Goal: Task Accomplishment & Management: Use online tool/utility

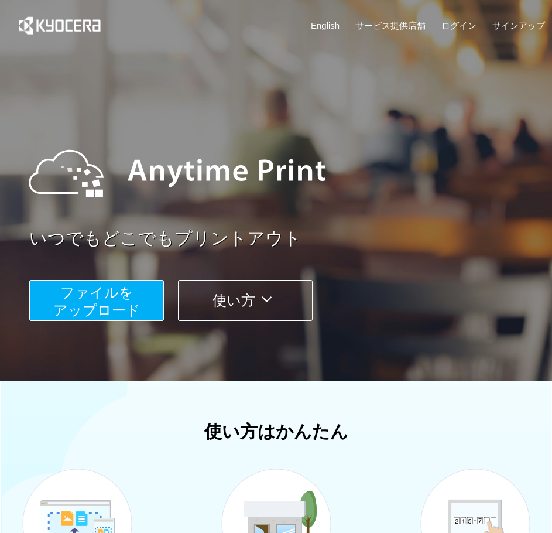
click at [113, 305] on span "ファイルを ​​アップロード" at bounding box center [96, 301] width 87 height 33
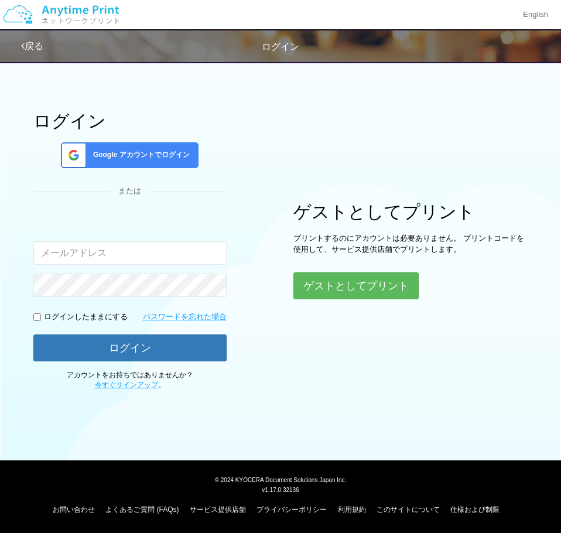
click at [133, 158] on span "Google アカウントでログイン" at bounding box center [138, 155] width 101 height 10
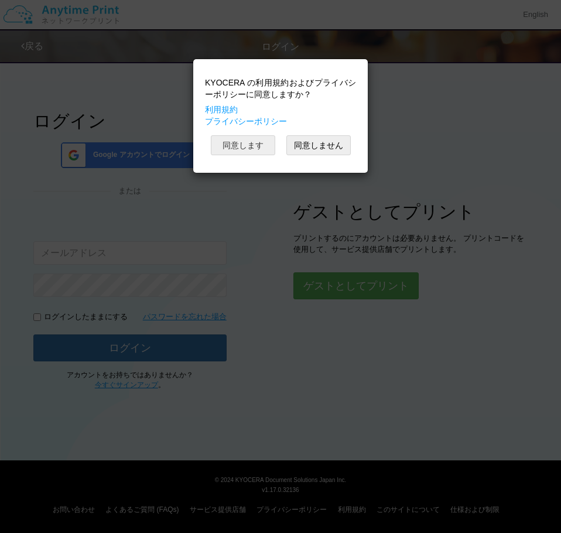
click at [256, 151] on button "同意します" at bounding box center [243, 145] width 64 height 20
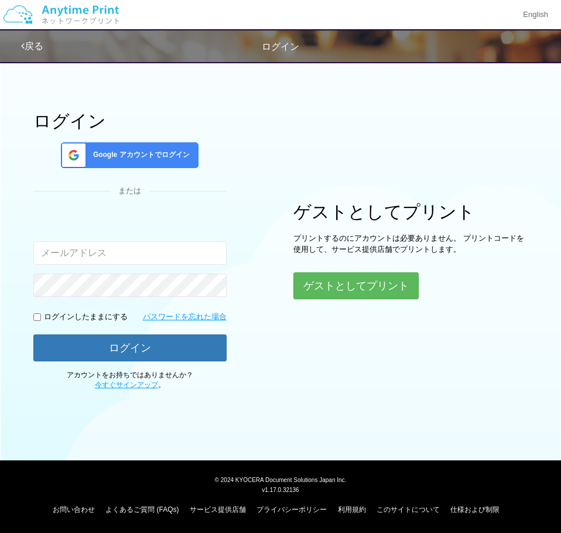
click at [247, 112] on div "ログイン Google アカウントでログイン または 入力されたメールアドレスまたはパスワードが正しくありません。 ログインしたままにする パスワードを忘れた…" at bounding box center [280, 222] width 561 height 335
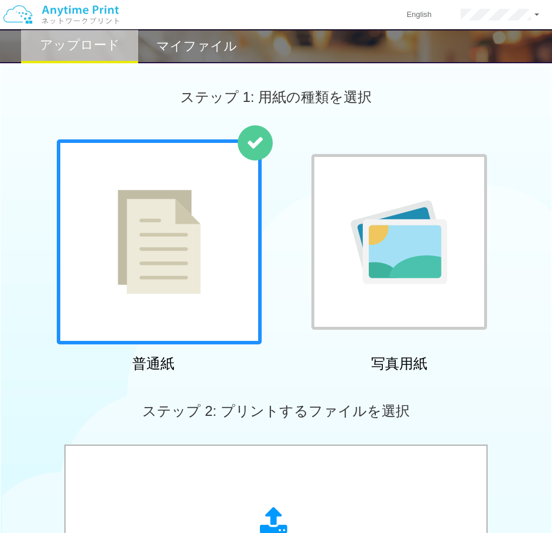
click at [146, 208] on img at bounding box center [159, 242] width 83 height 104
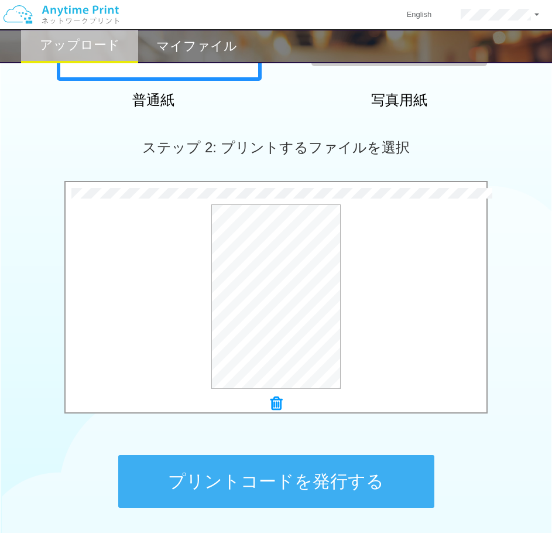
scroll to position [358, 0]
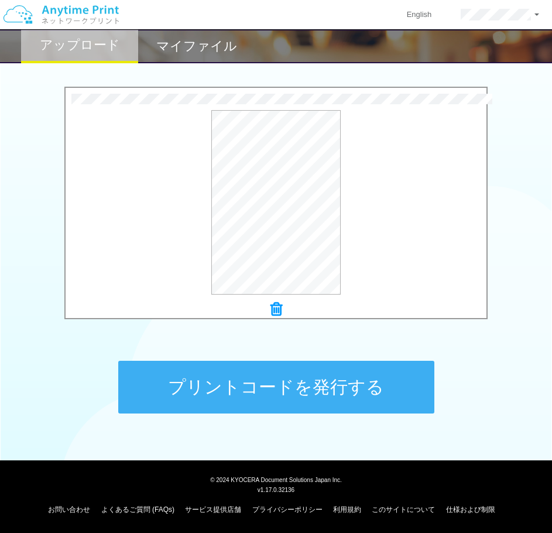
click at [203, 374] on button "プリントコードを発行する" at bounding box center [276, 387] width 316 height 53
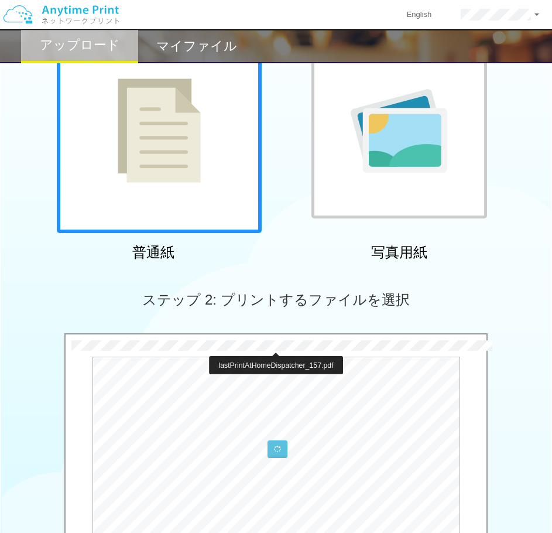
scroll to position [234, 0]
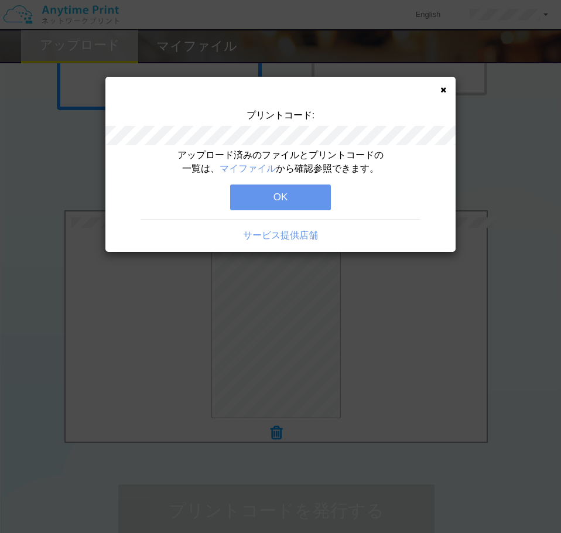
click at [295, 194] on button "OK" at bounding box center [280, 198] width 101 height 26
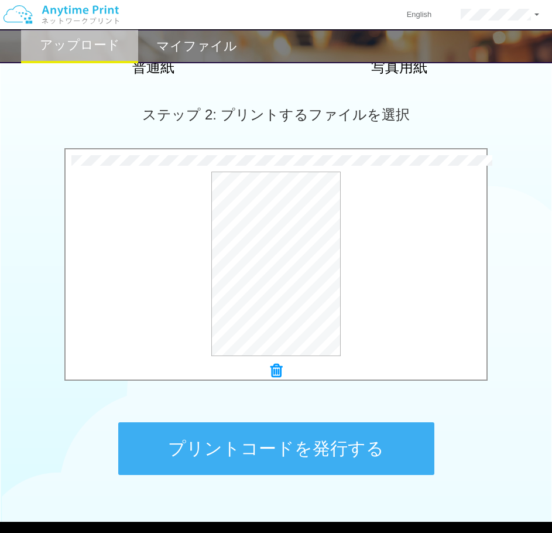
scroll to position [358, 0]
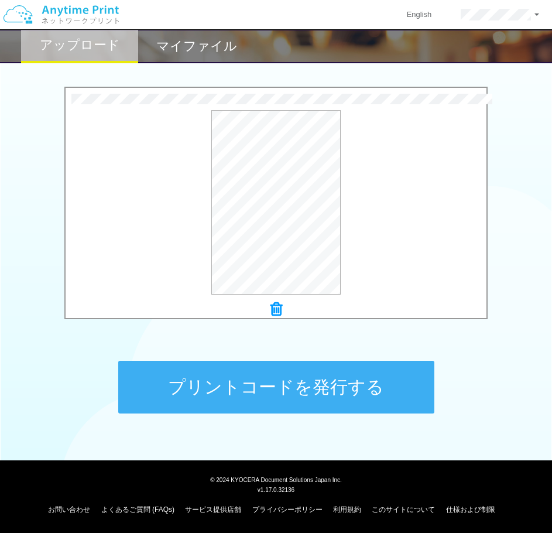
click at [333, 387] on button "プリントコードを発行する" at bounding box center [276, 387] width 316 height 53
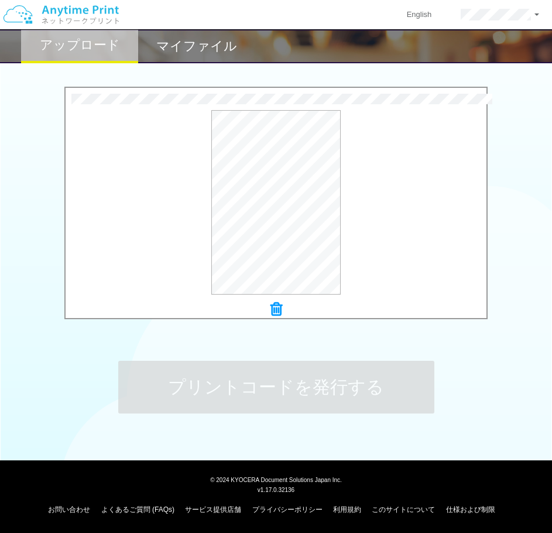
scroll to position [0, 0]
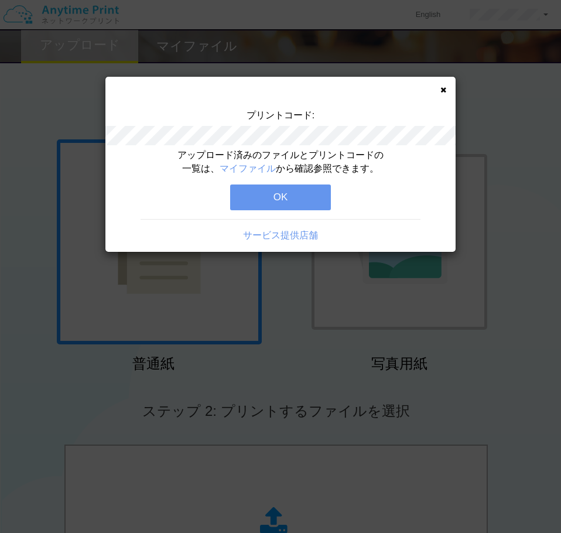
click at [257, 199] on button "OK" at bounding box center [280, 198] width 101 height 26
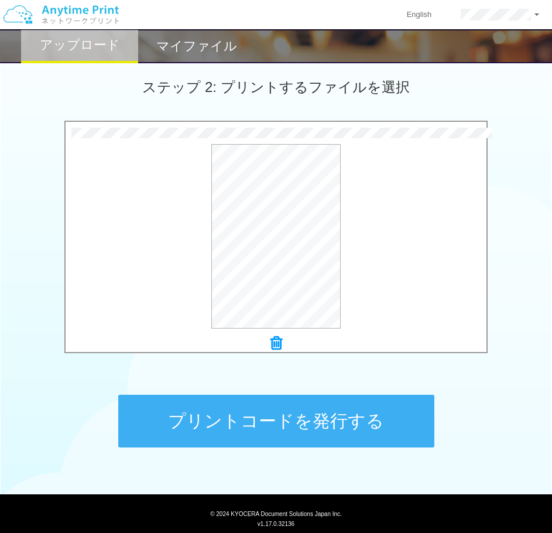
scroll to position [351, 0]
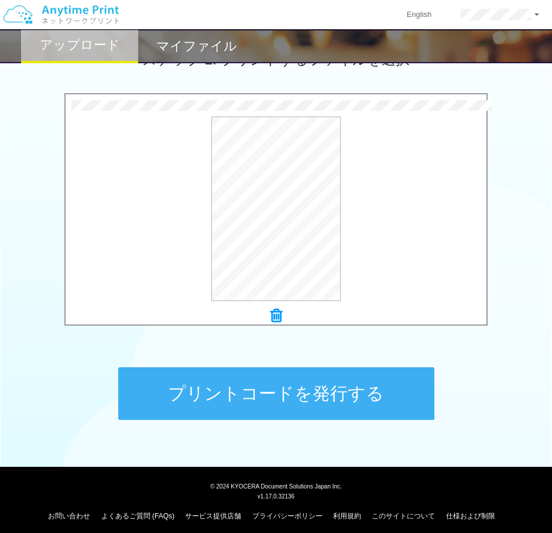
click at [333, 402] on button "プリントコードを発行する" at bounding box center [276, 393] width 316 height 53
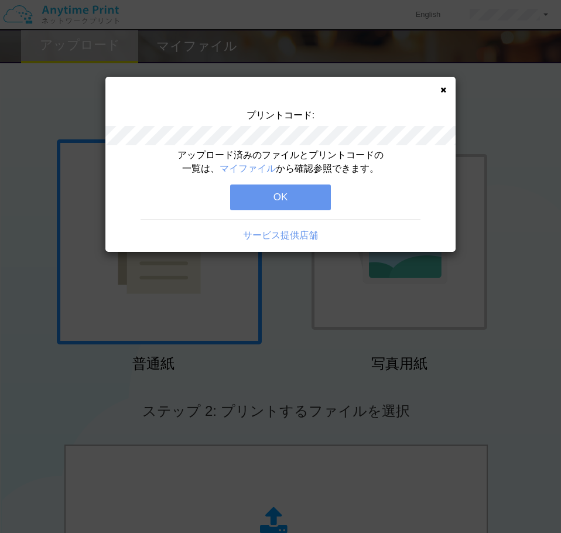
click at [311, 194] on button "OK" at bounding box center [280, 198] width 101 height 26
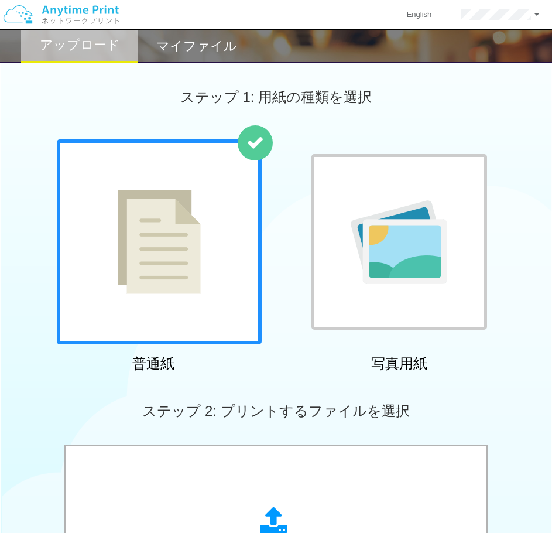
click at [208, 58] on div "マイファイル" at bounding box center [196, 46] width 117 height 34
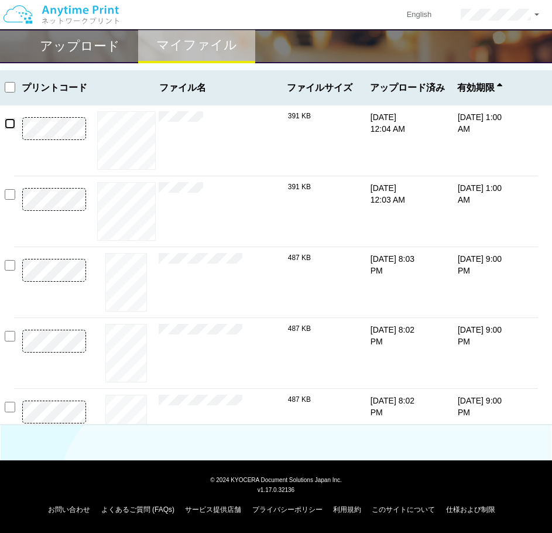
drag, startPoint x: 9, startPoint y: 127, endPoint x: 4, endPoint y: 166, distance: 39.7
click at [9, 127] on input "checkbox" at bounding box center [10, 123] width 11 height 11
checkbox input "true"
click at [8, 193] on input "checkbox" at bounding box center [10, 194] width 11 height 11
checkbox input "true"
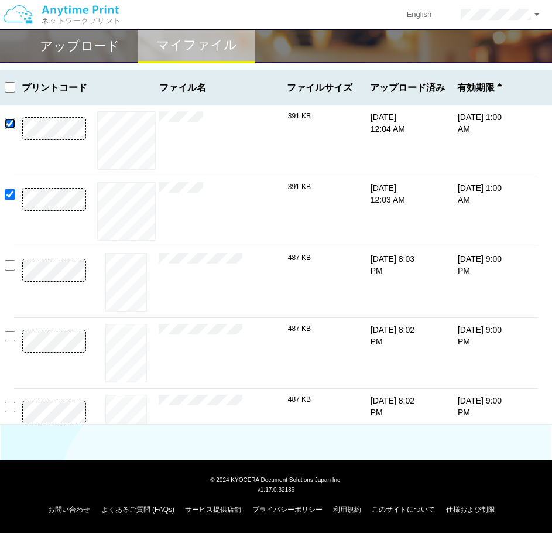
click at [12, 124] on input "checkbox" at bounding box center [10, 123] width 11 height 11
checkbox input "false"
click at [12, 197] on input "checkbox" at bounding box center [10, 194] width 11 height 11
checkbox input "false"
